Goal: Task Accomplishment & Management: Use online tool/utility

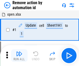
click at [19, 55] on img "button" at bounding box center [19, 53] width 6 height 6
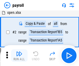
click at [19, 55] on img "button" at bounding box center [19, 53] width 6 height 6
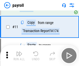
scroll to position [38, 0]
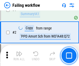
scroll to position [84, 0]
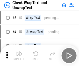
click at [19, 55] on img "button" at bounding box center [19, 53] width 6 height 6
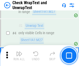
scroll to position [92, 0]
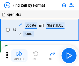
click at [19, 55] on img "button" at bounding box center [19, 53] width 6 height 6
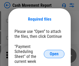
click at [54, 54] on span "Open" at bounding box center [54, 54] width 9 height 4
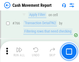
scroll to position [2831, 0]
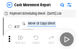
scroll to position [9, 0]
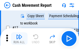
click at [19, 38] on img "button" at bounding box center [19, 36] width 6 height 6
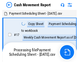
scroll to position [3, 0]
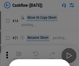
scroll to position [51, 0]
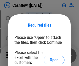
scroll to position [57, 0]
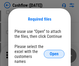
click at [54, 52] on span "Open" at bounding box center [54, 54] width 9 height 4
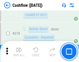
scroll to position [557, 0]
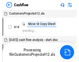
scroll to position [6, 0]
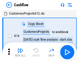
scroll to position [6, 0]
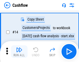
click at [19, 51] on img "button" at bounding box center [19, 49] width 6 height 6
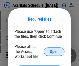
click at [54, 51] on span "Open" at bounding box center [54, 51] width 9 height 4
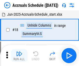
click at [19, 55] on img "button" at bounding box center [19, 53] width 6 height 6
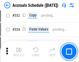
scroll to position [985, 0]
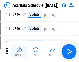
click at [19, 51] on img "button" at bounding box center [19, 49] width 6 height 6
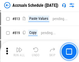
scroll to position [2222, 0]
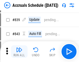
click at [19, 51] on img "button" at bounding box center [19, 49] width 6 height 6
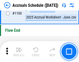
scroll to position [3155, 0]
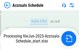
scroll to position [2996, 0]
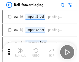
scroll to position [1, 0]
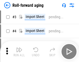
click at [19, 51] on img "button" at bounding box center [19, 49] width 6 height 6
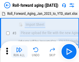
click at [19, 51] on img "button" at bounding box center [19, 49] width 6 height 6
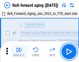
scroll to position [33, 0]
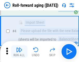
click at [19, 51] on img "button" at bounding box center [19, 49] width 6 height 6
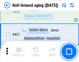
scroll to position [1799, 0]
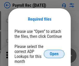
click at [54, 54] on span "Open" at bounding box center [54, 54] width 9 height 4
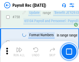
scroll to position [3115, 0]
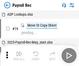
click at [19, 55] on img "button" at bounding box center [19, 53] width 6 height 6
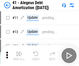
click at [19, 55] on img "button" at bounding box center [19, 53] width 6 height 6
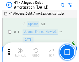
scroll to position [64, 0]
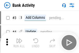
click at [19, 42] on img "button" at bounding box center [19, 40] width 6 height 6
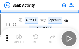
scroll to position [27, 0]
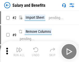
click at [19, 51] on img "button" at bounding box center [19, 49] width 6 height 6
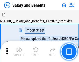
scroll to position [7, 0]
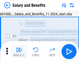
click at [19, 51] on img "button" at bounding box center [19, 49] width 6 height 6
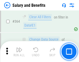
scroll to position [2443, 0]
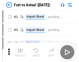
scroll to position [7, 0]
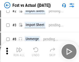
click at [19, 51] on img "button" at bounding box center [19, 49] width 6 height 6
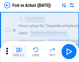
click at [19, 51] on img "button" at bounding box center [19, 49] width 6 height 6
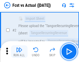
scroll to position [49, 0]
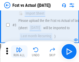
click at [19, 51] on img "button" at bounding box center [19, 49] width 6 height 6
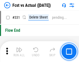
scroll to position [2483, 0]
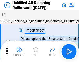
scroll to position [11, 0]
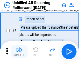
click at [19, 51] on img "button" at bounding box center [19, 49] width 6 height 6
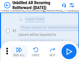
click at [19, 51] on img "button" at bounding box center [19, 49] width 6 height 6
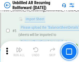
scroll to position [49, 0]
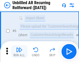
click at [19, 51] on img "button" at bounding box center [19, 49] width 6 height 6
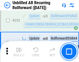
scroll to position [1762, 0]
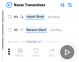
scroll to position [8, 0]
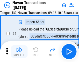
click at [19, 51] on img "button" at bounding box center [19, 49] width 6 height 6
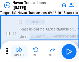
click at [19, 51] on img "button" at bounding box center [19, 49] width 6 height 6
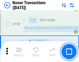
scroll to position [1682, 0]
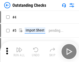
click at [19, 51] on img "button" at bounding box center [19, 49] width 6 height 6
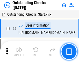
scroll to position [22, 0]
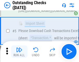
click at [19, 51] on img "button" at bounding box center [19, 49] width 6 height 6
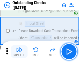
scroll to position [54, 0]
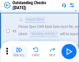
click at [19, 51] on img "button" at bounding box center [19, 49] width 6 height 6
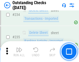
scroll to position [1575, 0]
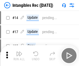
click at [19, 55] on img "button" at bounding box center [19, 53] width 6 height 6
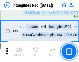
scroll to position [202, 0]
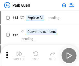
click at [19, 51] on img "button" at bounding box center [19, 53] width 6 height 6
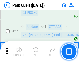
scroll to position [649, 0]
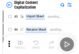
scroll to position [15, 0]
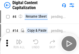
click at [19, 44] on img "button" at bounding box center [19, 42] width 6 height 6
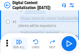
click at [19, 44] on img "button" at bounding box center [19, 42] width 6 height 6
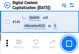
scroll to position [550, 0]
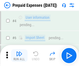
click at [19, 51] on img "button" at bounding box center [19, 53] width 6 height 6
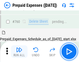
scroll to position [1438, 0]
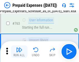
click at [19, 51] on img "button" at bounding box center [19, 49] width 6 height 6
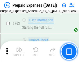
scroll to position [1468, 0]
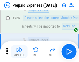
click at [19, 51] on img "button" at bounding box center [19, 49] width 6 height 6
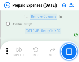
scroll to position [5423, 0]
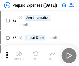
click at [19, 55] on img "button" at bounding box center [19, 53] width 6 height 6
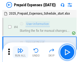
scroll to position [23, 0]
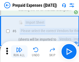
click at [19, 51] on img "button" at bounding box center [19, 49] width 6 height 6
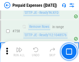
scroll to position [1849, 0]
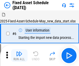
click at [19, 55] on img "button" at bounding box center [19, 53] width 6 height 6
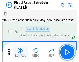
scroll to position [28, 0]
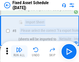
click at [19, 51] on img "button" at bounding box center [19, 49] width 6 height 6
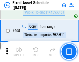
scroll to position [811, 0]
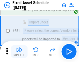
click at [19, 51] on img "button" at bounding box center [19, 49] width 6 height 6
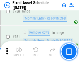
scroll to position [2529, 0]
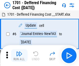
click at [19, 55] on img "button" at bounding box center [19, 53] width 6 height 6
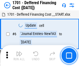
scroll to position [62, 0]
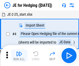
click at [19, 51] on img "button" at bounding box center [19, 53] width 6 height 6
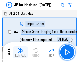
scroll to position [1, 0]
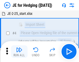
click at [19, 51] on img "button" at bounding box center [19, 49] width 6 height 6
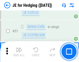
scroll to position [336, 0]
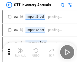
scroll to position [1, 0]
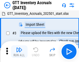
click at [19, 51] on img "button" at bounding box center [19, 49] width 6 height 6
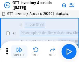
click at [19, 51] on img "button" at bounding box center [19, 49] width 6 height 6
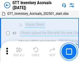
scroll to position [33, 0]
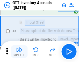
click at [19, 51] on img "button" at bounding box center [19, 49] width 6 height 6
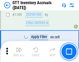
scroll to position [4236, 0]
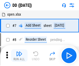
click at [19, 55] on img "button" at bounding box center [19, 53] width 6 height 6
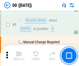
scroll to position [50, 0]
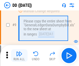
click at [19, 55] on img "button" at bounding box center [19, 53] width 6 height 6
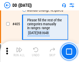
scroll to position [2321, 0]
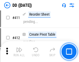
click at [19, 51] on img "button" at bounding box center [19, 49] width 6 height 6
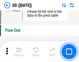
scroll to position [2483, 0]
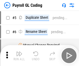
click at [19, 55] on img "button" at bounding box center [19, 53] width 6 height 6
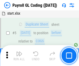
scroll to position [62, 0]
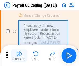
click at [19, 55] on img "button" at bounding box center [19, 53] width 6 height 6
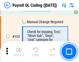
scroll to position [1217, 0]
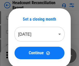
click at [19, 55] on img "button" at bounding box center [19, 53] width 6 height 6
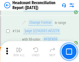
scroll to position [624, 0]
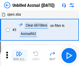
click at [19, 55] on img "button" at bounding box center [19, 53] width 6 height 6
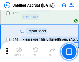
scroll to position [542, 0]
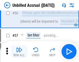
click at [19, 51] on img "button" at bounding box center [19, 49] width 6 height 6
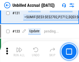
scroll to position [1545, 0]
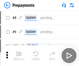
click at [19, 55] on img "button" at bounding box center [19, 53] width 6 height 6
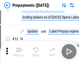
scroll to position [32, 0]
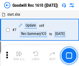
scroll to position [89, 0]
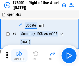
click at [19, 55] on img "button" at bounding box center [19, 53] width 6 height 6
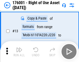
scroll to position [33, 0]
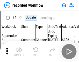
click at [19, 51] on img "button" at bounding box center [19, 49] width 6 height 6
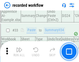
scroll to position [1622, 0]
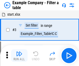
click at [19, 55] on img "button" at bounding box center [19, 53] width 6 height 6
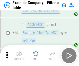
scroll to position [475, 0]
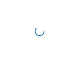
scroll to position [8, 0]
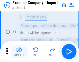
click at [19, 51] on img "button" at bounding box center [19, 49] width 6 height 6
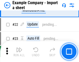
scroll to position [115, 0]
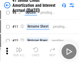
click at [19, 51] on img "button" at bounding box center [19, 49] width 6 height 6
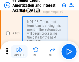
click at [19, 51] on img "button" at bounding box center [19, 49] width 6 height 6
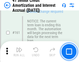
scroll to position [555, 0]
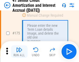
click at [19, 51] on img "button" at bounding box center [19, 49] width 6 height 6
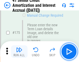
scroll to position [608, 0]
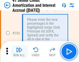
click at [19, 51] on img "button" at bounding box center [19, 49] width 6 height 6
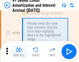
click at [19, 51] on img "button" at bounding box center [19, 49] width 6 height 6
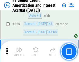
scroll to position [1325, 0]
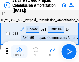
click at [19, 51] on img "button" at bounding box center [19, 49] width 6 height 6
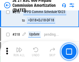
scroll to position [969, 0]
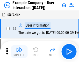
click at [19, 51] on img "button" at bounding box center [19, 49] width 6 height 6
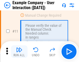
click at [19, 51] on img "button" at bounding box center [19, 49] width 6 height 6
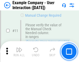
scroll to position [112, 0]
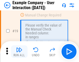
click at [19, 51] on img "button" at bounding box center [19, 49] width 6 height 6
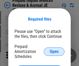
click at [54, 51] on span "Open" at bounding box center [54, 51] width 9 height 4
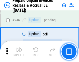
scroll to position [700, 0]
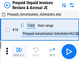
click at [19, 51] on img "button" at bounding box center [19, 49] width 6 height 6
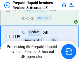
scroll to position [700, 0]
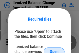
click at [54, 49] on span "Open" at bounding box center [54, 51] width 9 height 4
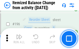
scroll to position [998, 0]
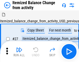
scroll to position [8, 0]
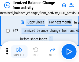
click at [19, 51] on img "button" at bounding box center [19, 49] width 6 height 6
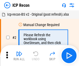
scroll to position [2, 0]
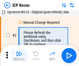
click at [19, 55] on img "button" at bounding box center [19, 53] width 6 height 6
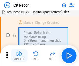
click at [19, 55] on img "button" at bounding box center [19, 53] width 6 height 6
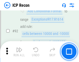
scroll to position [546, 0]
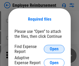
click at [54, 49] on span "Open" at bounding box center [54, 49] width 9 height 4
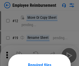
scroll to position [46, 0]
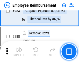
scroll to position [1410, 0]
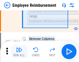
click at [19, 51] on img "button" at bounding box center [19, 49] width 6 height 6
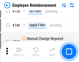
scroll to position [3640, 0]
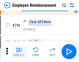
click at [19, 51] on img "button" at bounding box center [19, 49] width 6 height 6
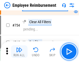
click at [19, 51] on img "button" at bounding box center [19, 49] width 6 height 6
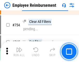
click at [19, 51] on img "button" at bounding box center [19, 49] width 6 height 6
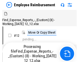
scroll to position [18, 0]
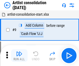
click at [19, 55] on img "button" at bounding box center [19, 53] width 6 height 6
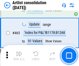
scroll to position [2272, 0]
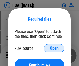
click at [54, 48] on span "Open" at bounding box center [54, 48] width 9 height 4
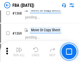
scroll to position [5571, 0]
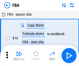
scroll to position [5, 0]
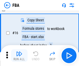
click at [19, 55] on img "button" at bounding box center [19, 53] width 6 height 6
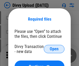
click at [54, 49] on span "Open" at bounding box center [54, 49] width 9 height 4
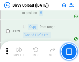
scroll to position [537, 0]
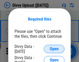
click at [54, 49] on span "Open" at bounding box center [54, 49] width 9 height 4
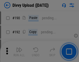
scroll to position [655, 0]
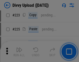
scroll to position [1035, 0]
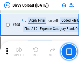
scroll to position [3549, 0]
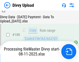
scroll to position [611, 0]
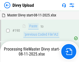
scroll to position [659, 0]
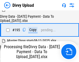
scroll to position [725, 0]
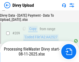
scroll to position [954, 0]
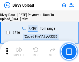
scroll to position [1068, 0]
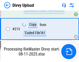
scroll to position [1038, 0]
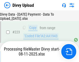
scroll to position [1183, 0]
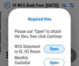
click at [54, 49] on span "Open" at bounding box center [54, 49] width 9 height 4
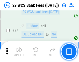
scroll to position [506, 0]
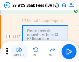
click at [19, 51] on img "button" at bounding box center [19, 49] width 6 height 6
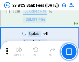
scroll to position [2677, 0]
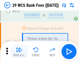
click at [19, 51] on img "button" at bounding box center [19, 49] width 6 height 6
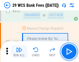
scroll to position [2873, 0]
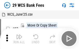
click at [19, 38] on img "button" at bounding box center [19, 36] width 6 height 6
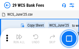
scroll to position [9, 0]
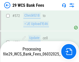
scroll to position [2867, 0]
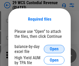
click at [54, 49] on span "Open" at bounding box center [54, 49] width 9 height 4
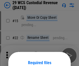
scroll to position [43, 0]
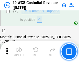
scroll to position [542, 0]
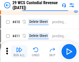
click at [19, 51] on img "button" at bounding box center [19, 49] width 6 height 6
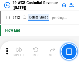
scroll to position [2478, 0]
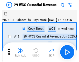
scroll to position [12, 0]
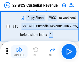
click at [19, 51] on img "button" at bounding box center [19, 49] width 6 height 6
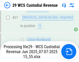
scroll to position [240, 0]
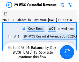
scroll to position [10, 0]
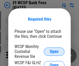
click at [54, 51] on span "Open" at bounding box center [54, 51] width 9 height 4
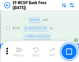
scroll to position [2614, 0]
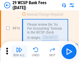
click at [19, 51] on img "button" at bounding box center [19, 49] width 6 height 6
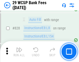
scroll to position [3292, 0]
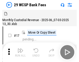
scroll to position [12, 0]
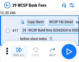
click at [19, 51] on img "button" at bounding box center [19, 49] width 6 height 6
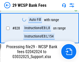
scroll to position [3286, 0]
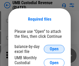
click at [54, 49] on span "Open" at bounding box center [54, 49] width 9 height 4
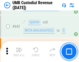
scroll to position [2687, 0]
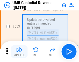
click at [19, 51] on img "button" at bounding box center [19, 49] width 6 height 6
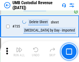
scroll to position [3172, 0]
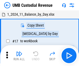
scroll to position [4, 0]
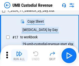
click at [19, 55] on img "button" at bounding box center [19, 53] width 6 height 6
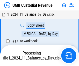
scroll to position [4, 0]
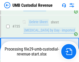
scroll to position [3160, 0]
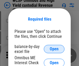
click at [54, 49] on span "Open" at bounding box center [54, 49] width 9 height 4
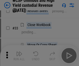
scroll to position [119, 0]
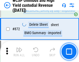
scroll to position [4391, 0]
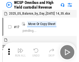
scroll to position [3, 0]
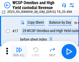
click at [19, 51] on img "button" at bounding box center [19, 49] width 6 height 6
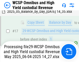
scroll to position [108, 0]
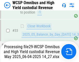
scroll to position [257, 0]
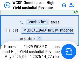
scroll to position [108, 0]
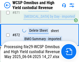
scroll to position [4379, 0]
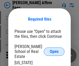
click at [54, 49] on span "Open" at bounding box center [54, 51] width 9 height 4
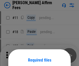
scroll to position [41, 0]
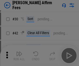
scroll to position [106, 0]
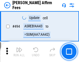
scroll to position [1411, 0]
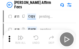
scroll to position [5, 0]
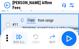
click at [19, 38] on img "button" at bounding box center [19, 36] width 6 height 6
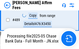
scroll to position [1361, 0]
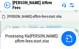
scroll to position [1391, 0]
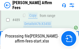
scroll to position [1361, 0]
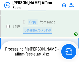
scroll to position [1354, 0]
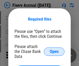
click at [54, 49] on span "Open" at bounding box center [54, 51] width 9 height 4
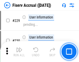
scroll to position [1580, 0]
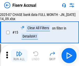
click at [19, 55] on img "button" at bounding box center [19, 53] width 6 height 6
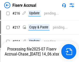
scroll to position [1574, 0]
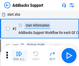
click at [19, 51] on img "button" at bounding box center [19, 53] width 6 height 6
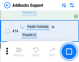
scroll to position [378, 0]
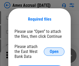
click at [54, 51] on span "Open" at bounding box center [54, 51] width 9 height 4
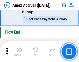
scroll to position [1616, 0]
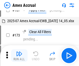
click at [19, 55] on img "button" at bounding box center [19, 53] width 6 height 6
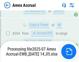
scroll to position [1482, 0]
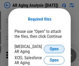
click at [54, 48] on span "Open" at bounding box center [54, 49] width 9 height 4
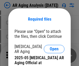
scroll to position [156, 0]
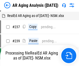
scroll to position [5, 0]
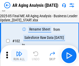
click at [19, 55] on img "button" at bounding box center [19, 53] width 6 height 6
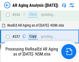
scroll to position [804, 0]
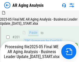
scroll to position [798, 0]
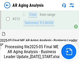
scroll to position [798, 0]
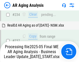
scroll to position [820, 0]
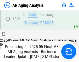
scroll to position [798, 0]
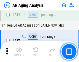
scroll to position [798, 0]
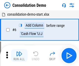
click at [19, 55] on img "button" at bounding box center [19, 53] width 6 height 6
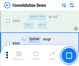
scroll to position [1739, 0]
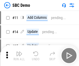
click at [19, 55] on img "button" at bounding box center [19, 53] width 6 height 6
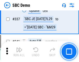
scroll to position [1365, 0]
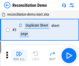
click at [19, 55] on img "button" at bounding box center [19, 53] width 6 height 6
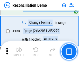
scroll to position [616, 0]
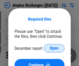
click at [54, 48] on span "Open" at bounding box center [54, 48] width 9 height 4
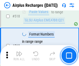
scroll to position [2232, 0]
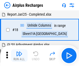
click at [19, 55] on img "button" at bounding box center [19, 53] width 6 height 6
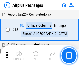
scroll to position [23, 0]
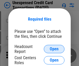
click at [54, 49] on span "Open" at bounding box center [54, 49] width 9 height 4
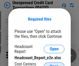
click at [54, 64] on span "Open" at bounding box center [54, 66] width 9 height 4
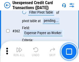
scroll to position [1334, 0]
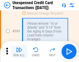
click at [19, 51] on img "button" at bounding box center [19, 49] width 6 height 6
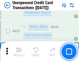
scroll to position [1769, 0]
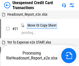
scroll to position [8, 0]
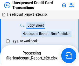
scroll to position [8, 0]
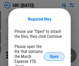
click at [54, 56] on span "Open" at bounding box center [54, 56] width 9 height 4
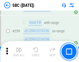
scroll to position [1014, 0]
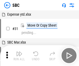
scroll to position [5, 0]
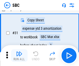
click at [19, 55] on img "button" at bounding box center [19, 53] width 6 height 6
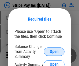
click at [54, 51] on span "Open" at bounding box center [54, 51] width 9 height 4
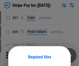
scroll to position [38, 0]
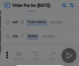
scroll to position [94, 0]
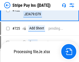
scroll to position [2732, 0]
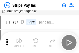
click at [19, 42] on img "button" at bounding box center [19, 40] width 6 height 6
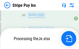
scroll to position [2720, 0]
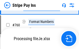
scroll to position [2720, 0]
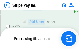
scroll to position [2720, 0]
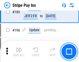
scroll to position [702, 0]
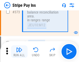
click at [19, 51] on img "button" at bounding box center [19, 49] width 6 height 6
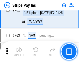
scroll to position [2714, 0]
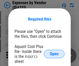
click at [54, 54] on span "Open" at bounding box center [54, 54] width 9 height 4
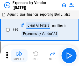
click at [19, 55] on img "button" at bounding box center [19, 53] width 6 height 6
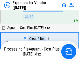
scroll to position [512, 0]
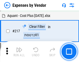
scroll to position [533, 0]
